Goal: Find contact information: Find contact information

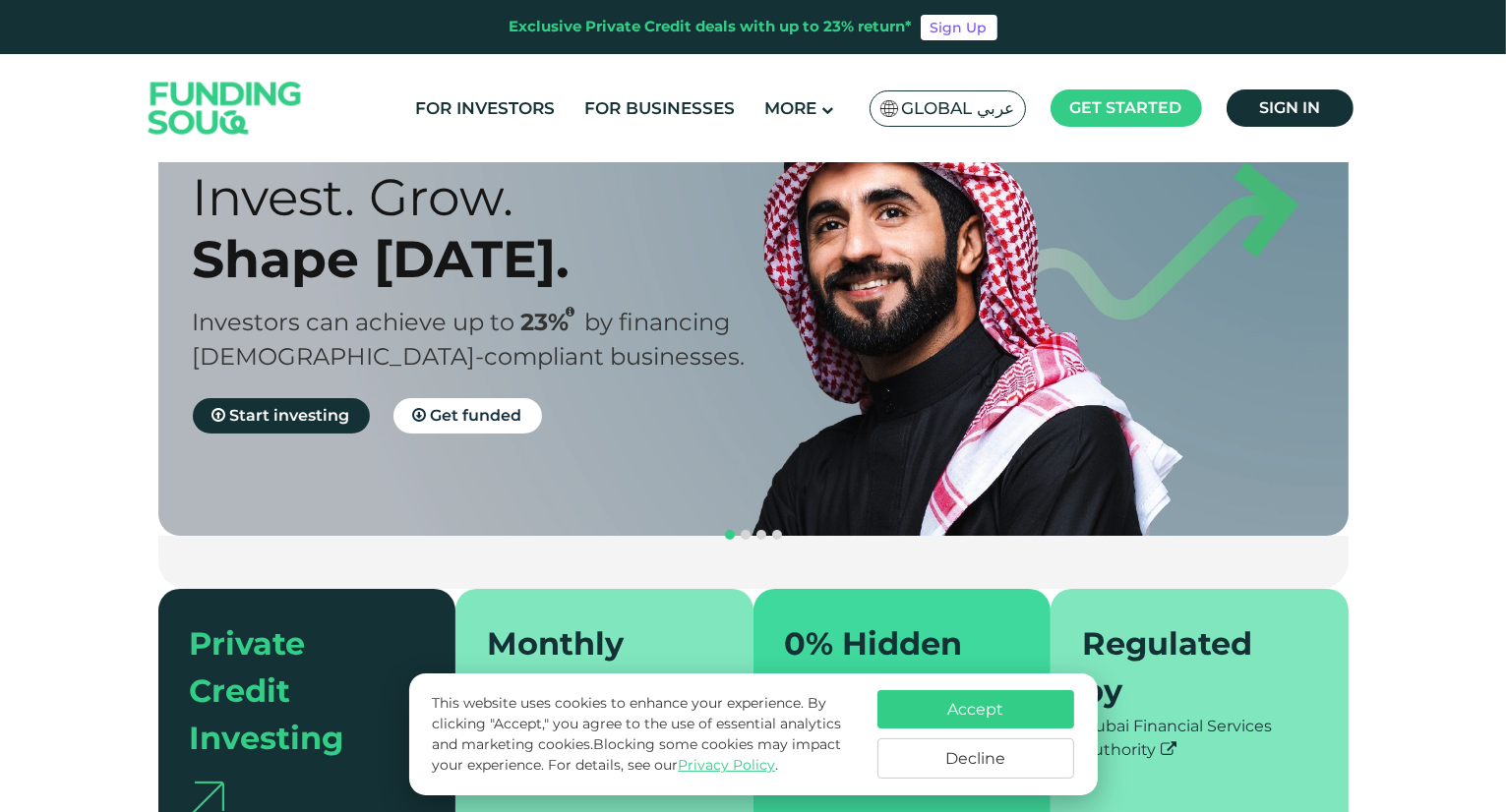
drag, startPoint x: 924, startPoint y: 711, endPoint x: 916, endPoint y: 694, distance: 18.8
click at [924, 711] on button "Accept" at bounding box center [976, 710] width 197 height 38
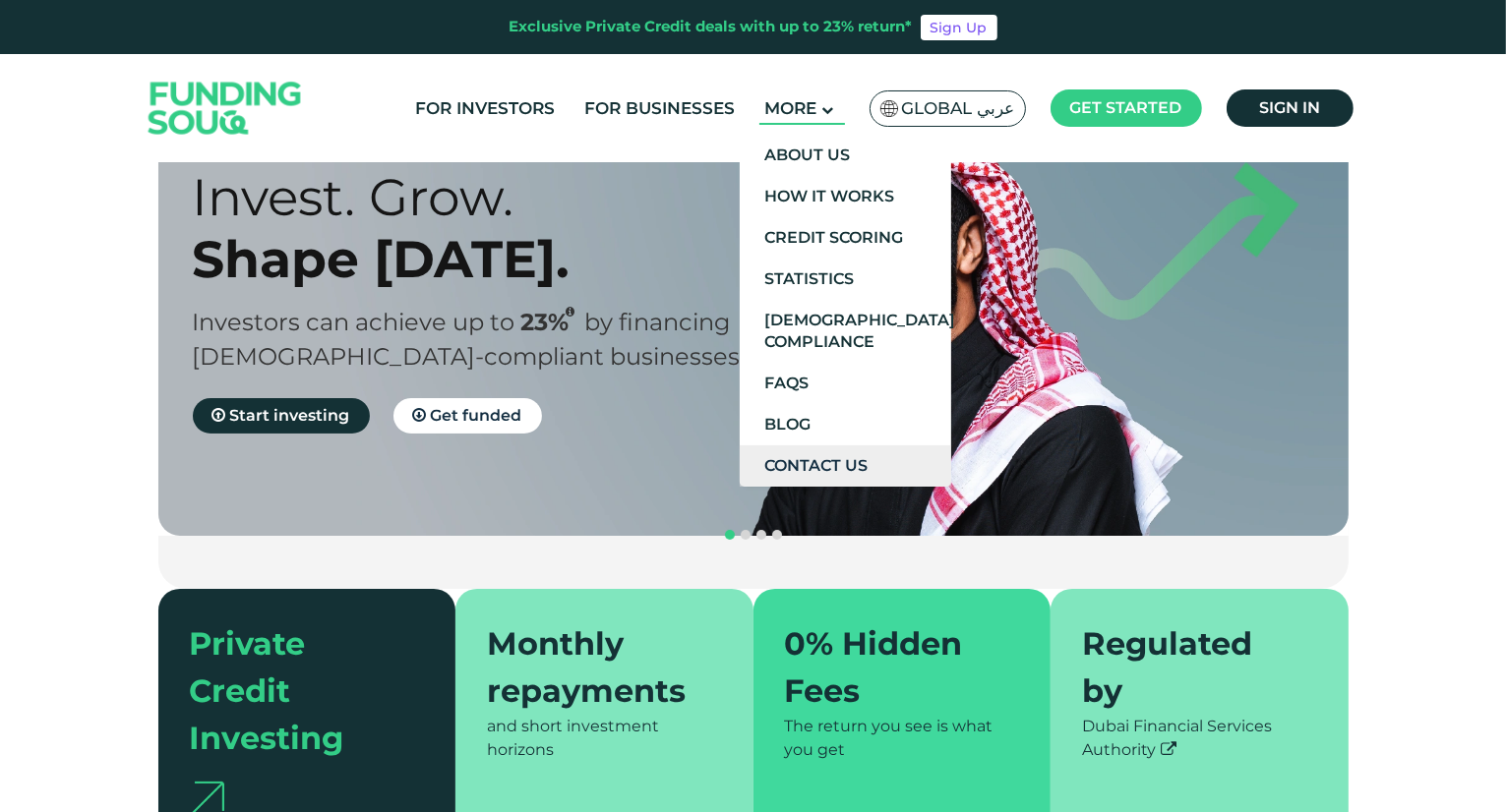
click at [811, 458] on link "Contact Us" at bounding box center [845, 466] width 212 height 41
